Goal: Task Accomplishment & Management: Complete application form

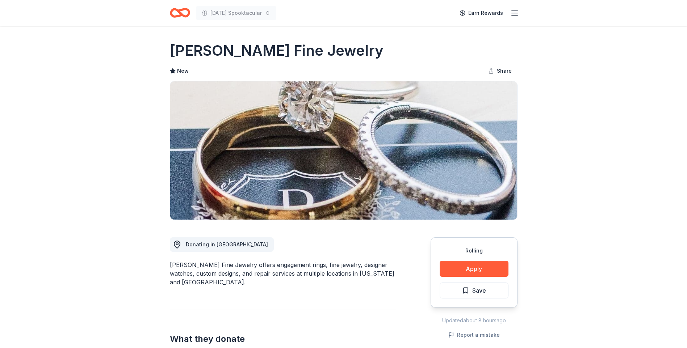
click at [515, 11] on icon "button" at bounding box center [514, 13] width 9 height 9
click at [514, 12] on icon "button" at bounding box center [514, 13] width 9 height 9
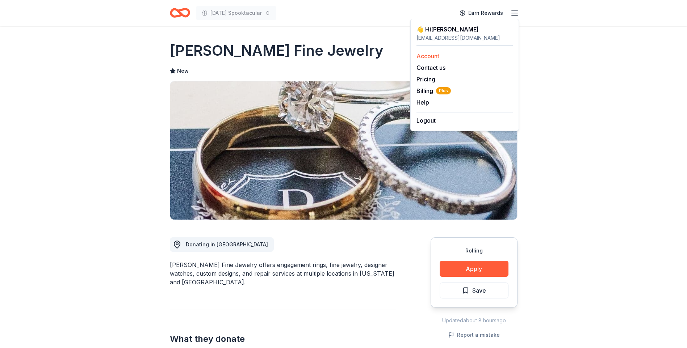
click at [426, 54] on link "Account" at bounding box center [428, 56] width 23 height 7
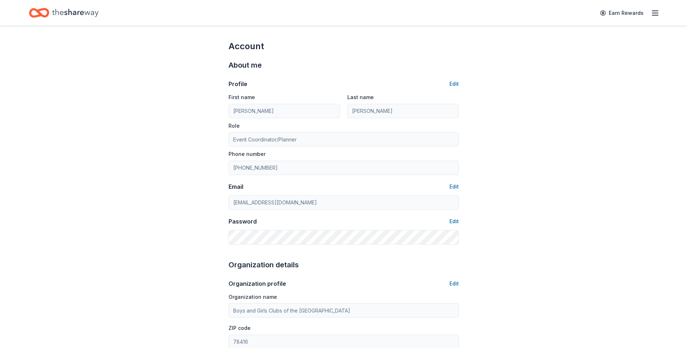
click at [651, 13] on div "Earn Rewards" at bounding box center [628, 12] width 64 height 17
click at [655, 14] on icon "button" at bounding box center [655, 13] width 9 height 9
drag, startPoint x: 452, startPoint y: 60, endPoint x: 466, endPoint y: 60, distance: 13.8
click at [458, 60] on div "About me" at bounding box center [344, 65] width 230 height 12
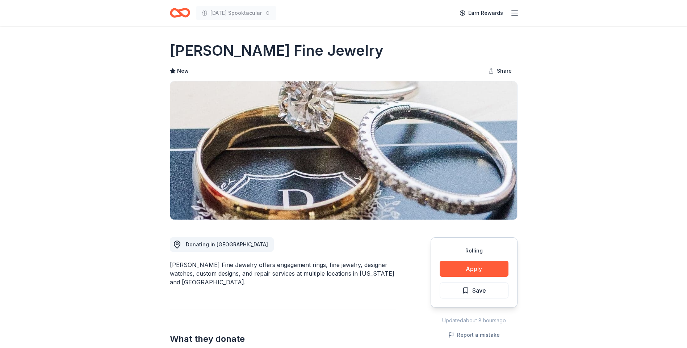
click at [514, 15] on line "button" at bounding box center [515, 15] width 6 height 0
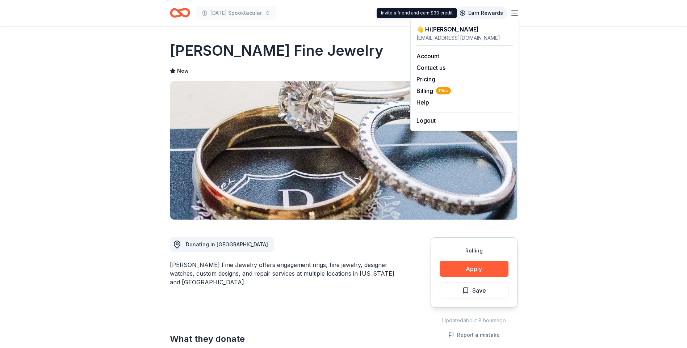
click at [488, 16] on link "Earn Rewards" at bounding box center [481, 13] width 52 height 13
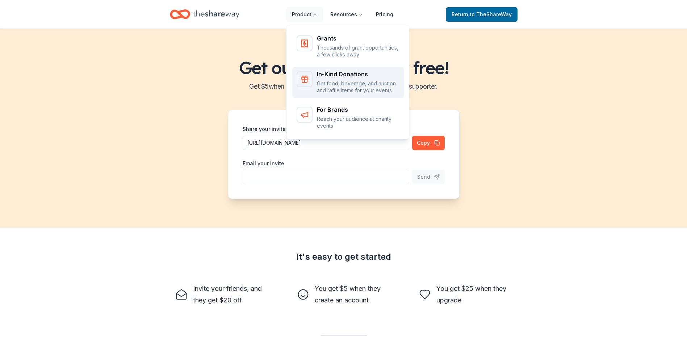
click at [309, 82] on icon "Main" at bounding box center [304, 79] width 9 height 9
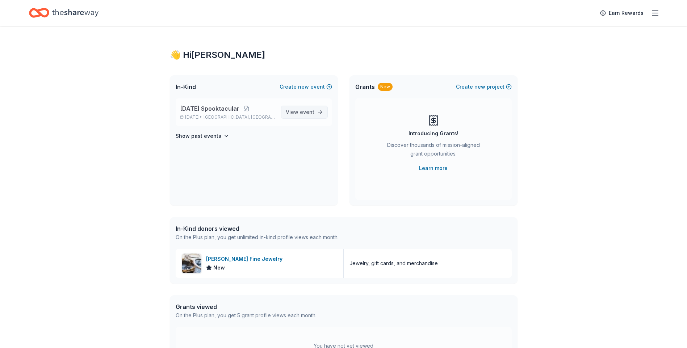
click at [310, 111] on span "event" at bounding box center [307, 112] width 14 height 6
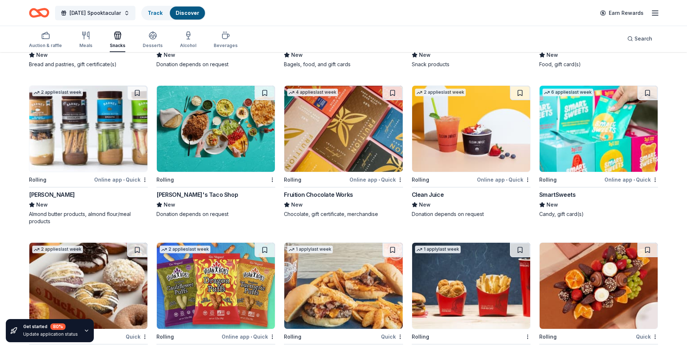
scroll to position [1111, 0]
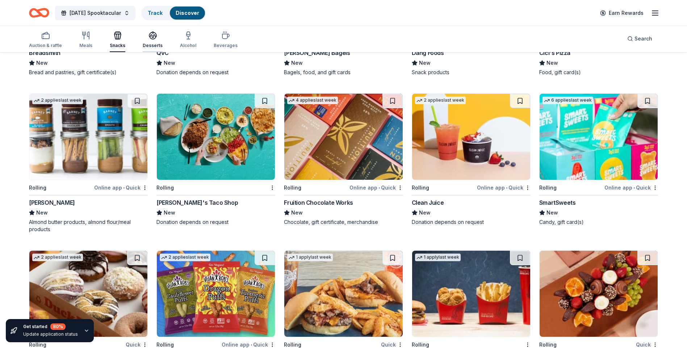
click at [149, 35] on icon "button" at bounding box center [152, 34] width 7 height 5
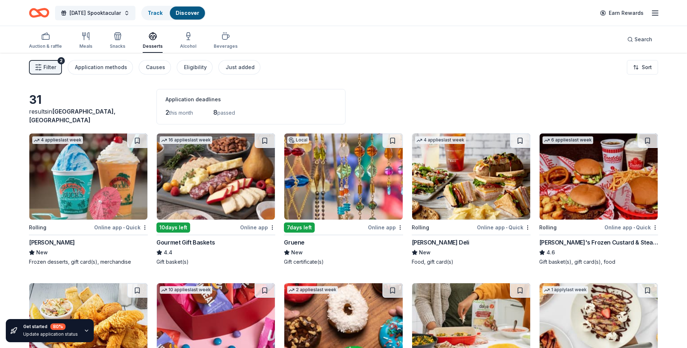
click at [60, 244] on div "Bahama Buck's" at bounding box center [52, 242] width 46 height 9
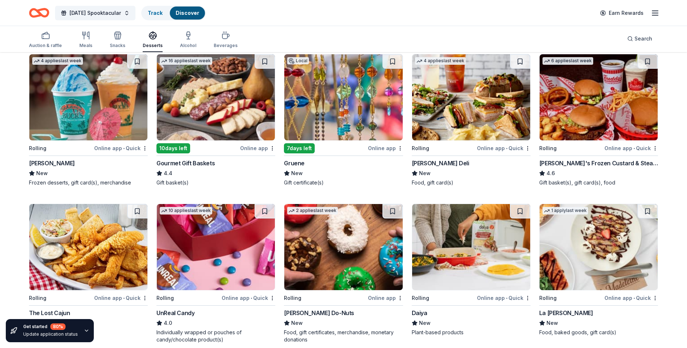
scroll to position [82, 0]
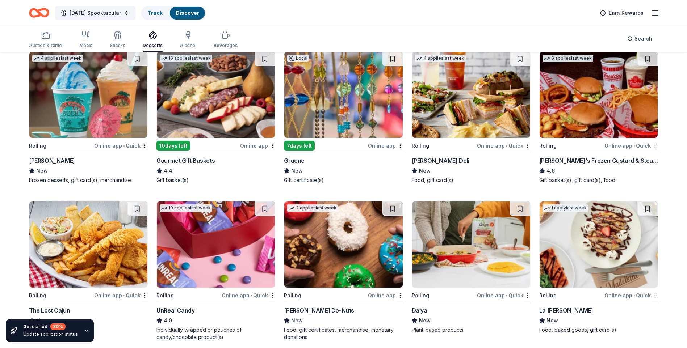
click at [589, 107] on img at bounding box center [599, 95] width 118 height 86
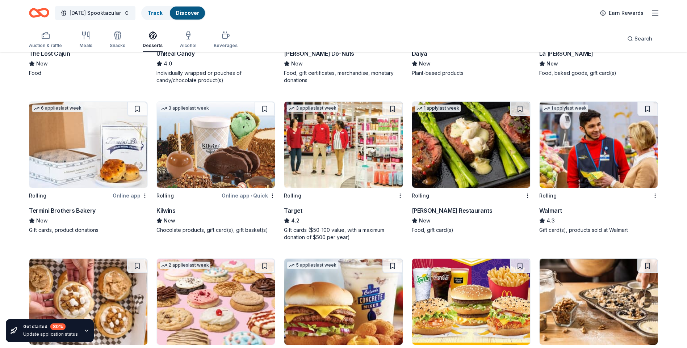
scroll to position [348, 0]
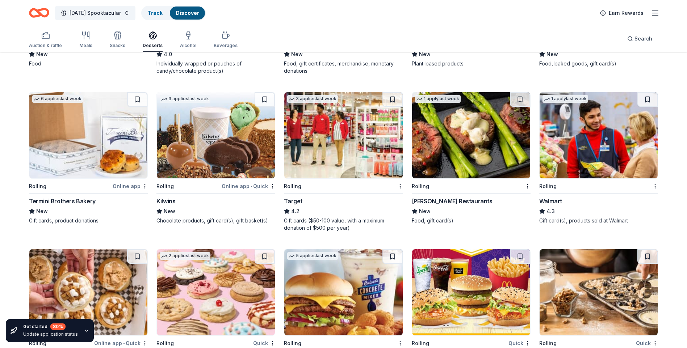
click at [570, 146] on img at bounding box center [599, 135] width 118 height 86
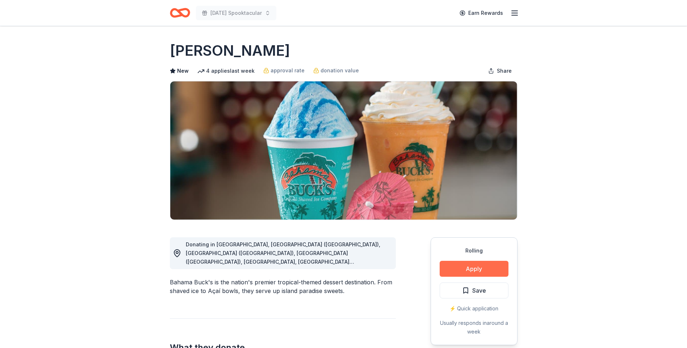
click at [472, 271] on button "Apply" at bounding box center [474, 269] width 69 height 16
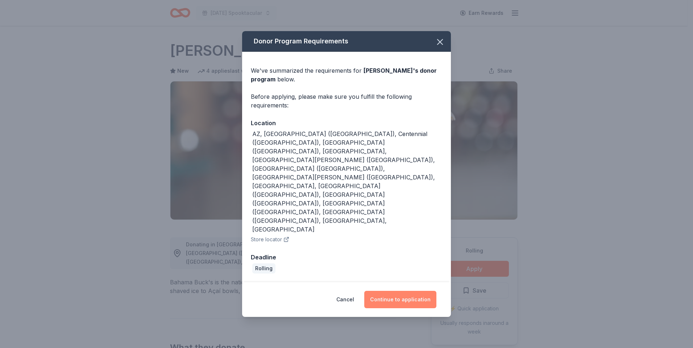
click at [399, 291] on button "Continue to application" at bounding box center [400, 299] width 72 height 17
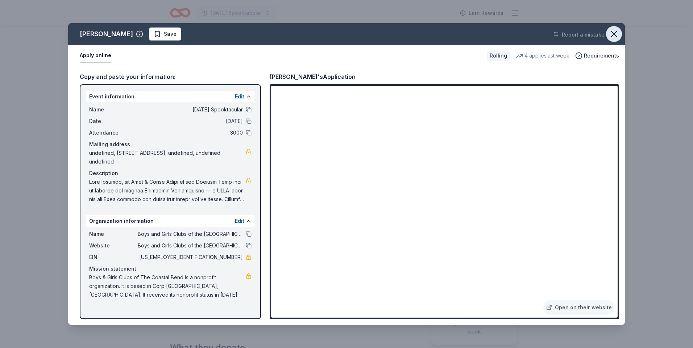
click at [614, 35] on icon "button" at bounding box center [614, 34] width 10 height 10
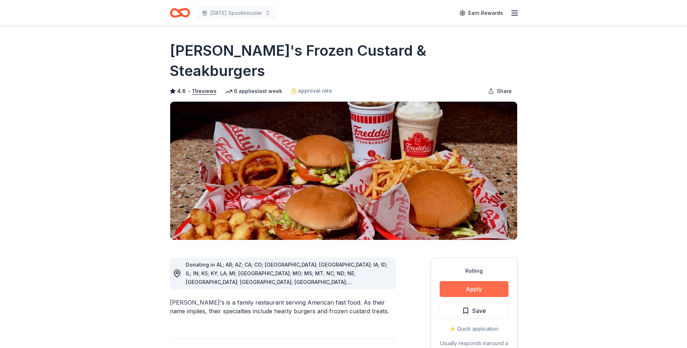
click at [475, 281] on button "Apply" at bounding box center [474, 289] width 69 height 16
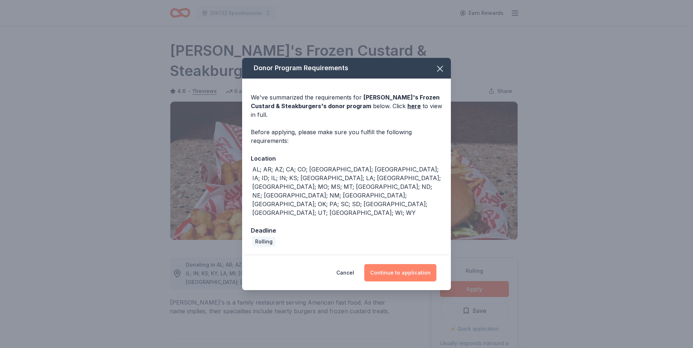
click at [398, 264] on button "Continue to application" at bounding box center [400, 272] width 72 height 17
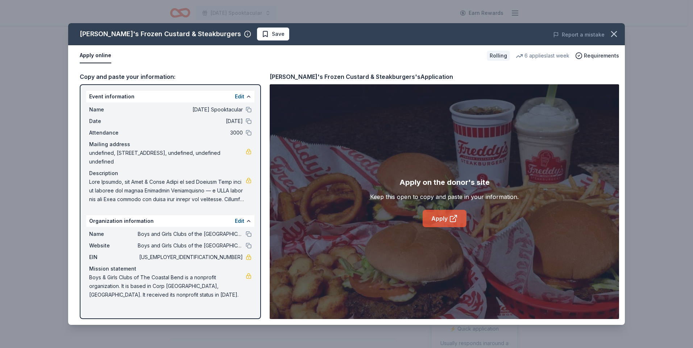
click at [444, 217] on link "Apply" at bounding box center [444, 218] width 44 height 17
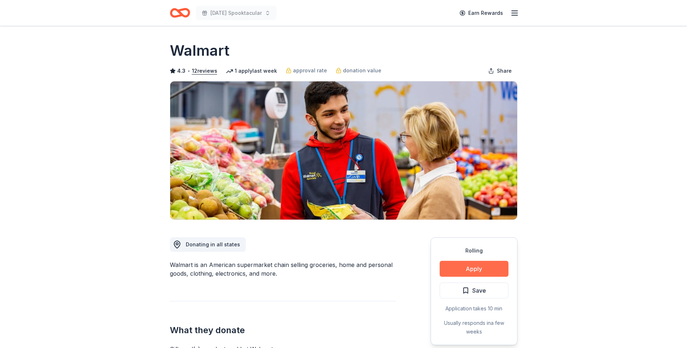
click at [473, 271] on button "Apply" at bounding box center [474, 269] width 69 height 16
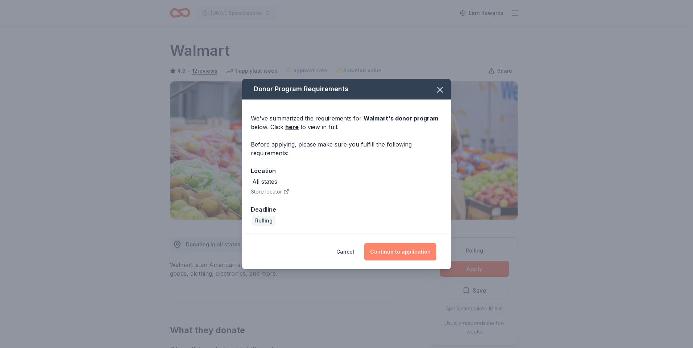
click at [393, 254] on button "Continue to application" at bounding box center [400, 251] width 72 height 17
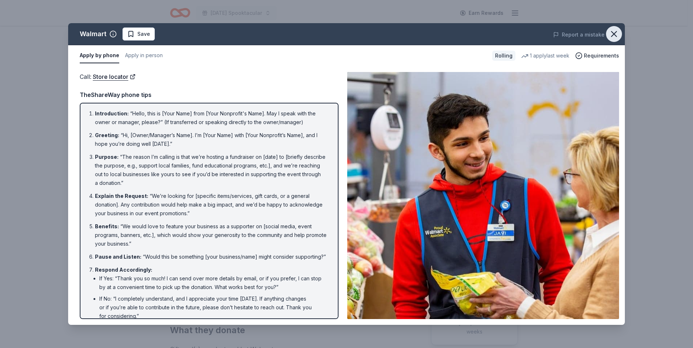
click at [612, 35] on icon "button" at bounding box center [613, 34] width 5 height 5
